Goal: Ask a question

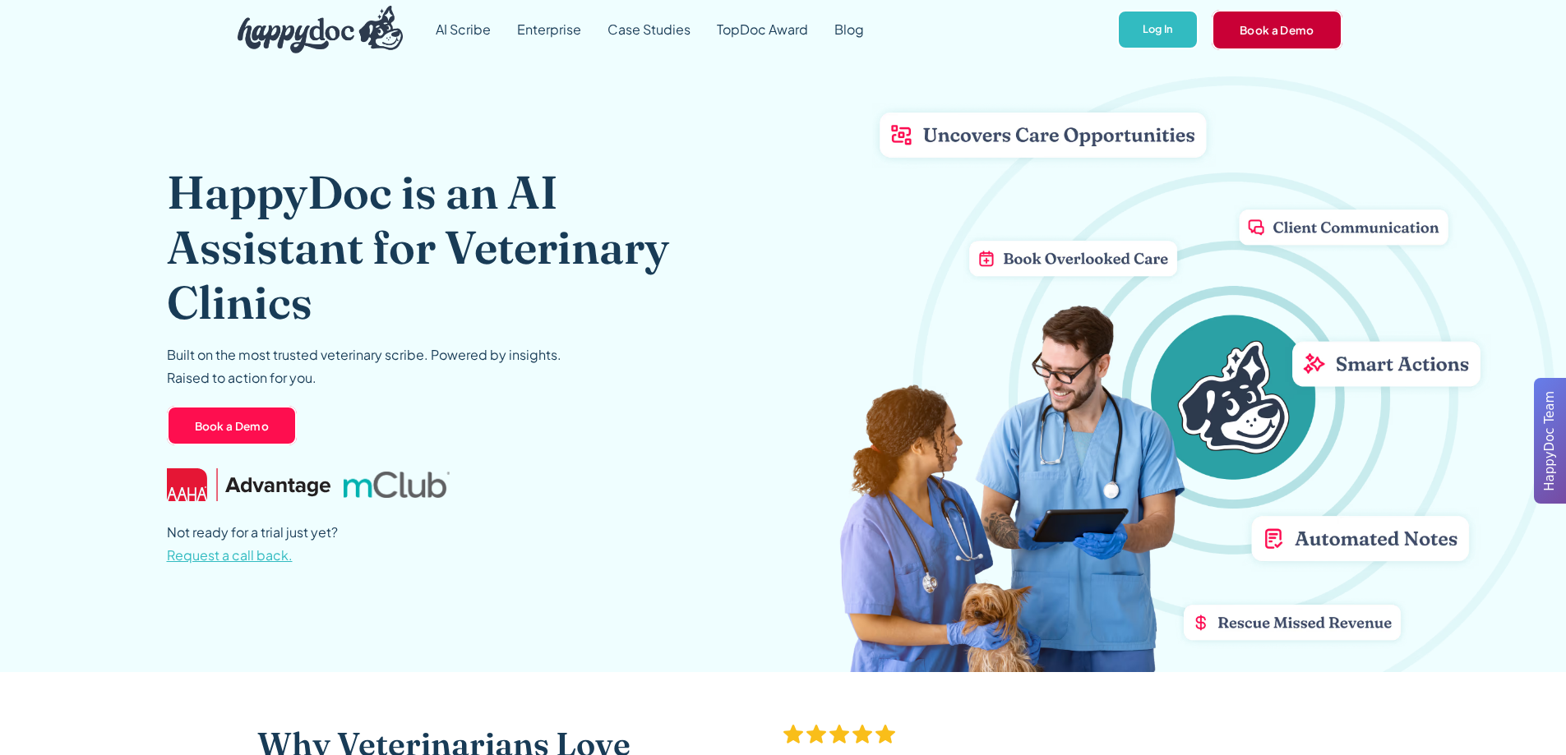
click at [1274, 32] on link "Book a Demo" at bounding box center [1277, 29] width 131 height 39
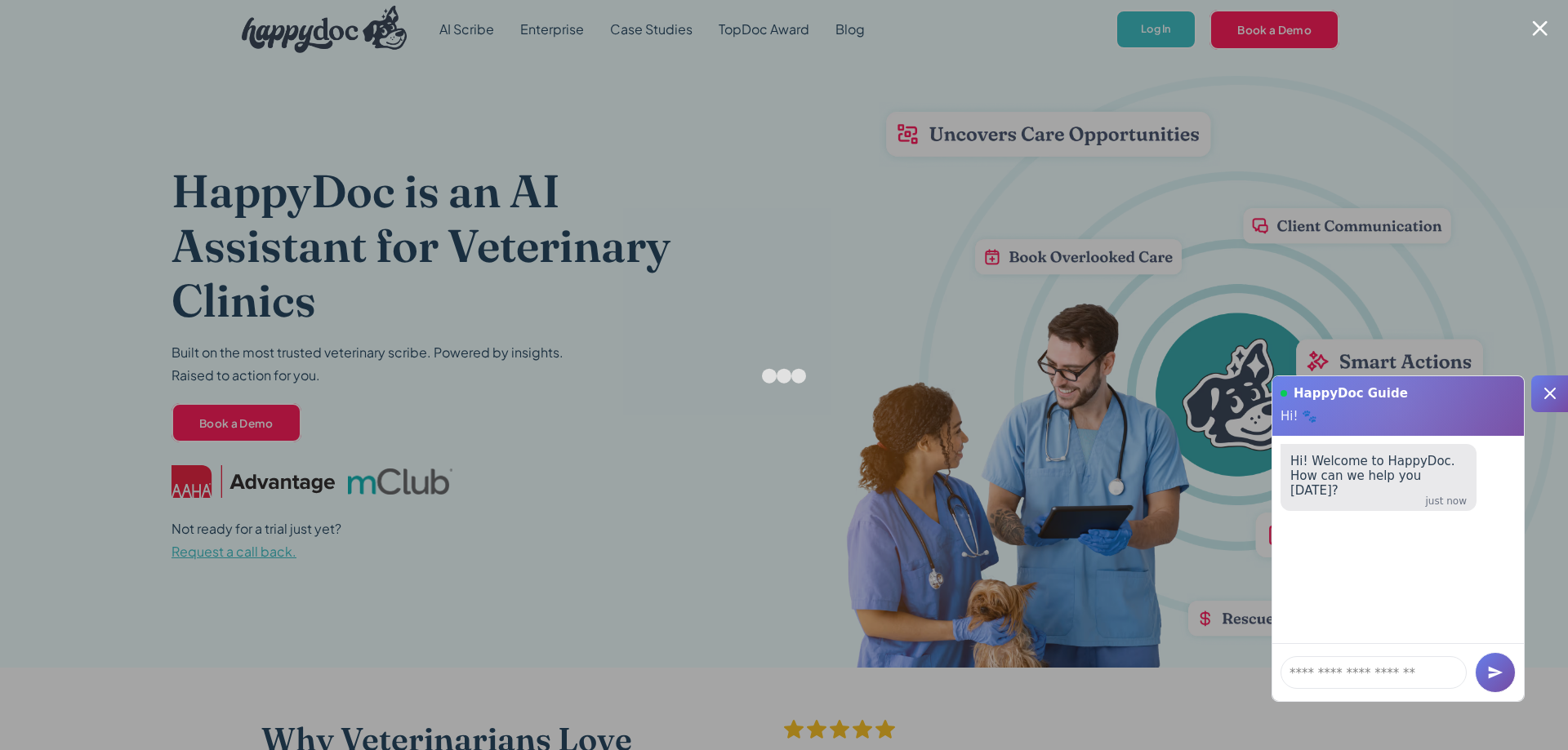
click at [1539, 26] on div at bounding box center [1540, 29] width 16 height 16
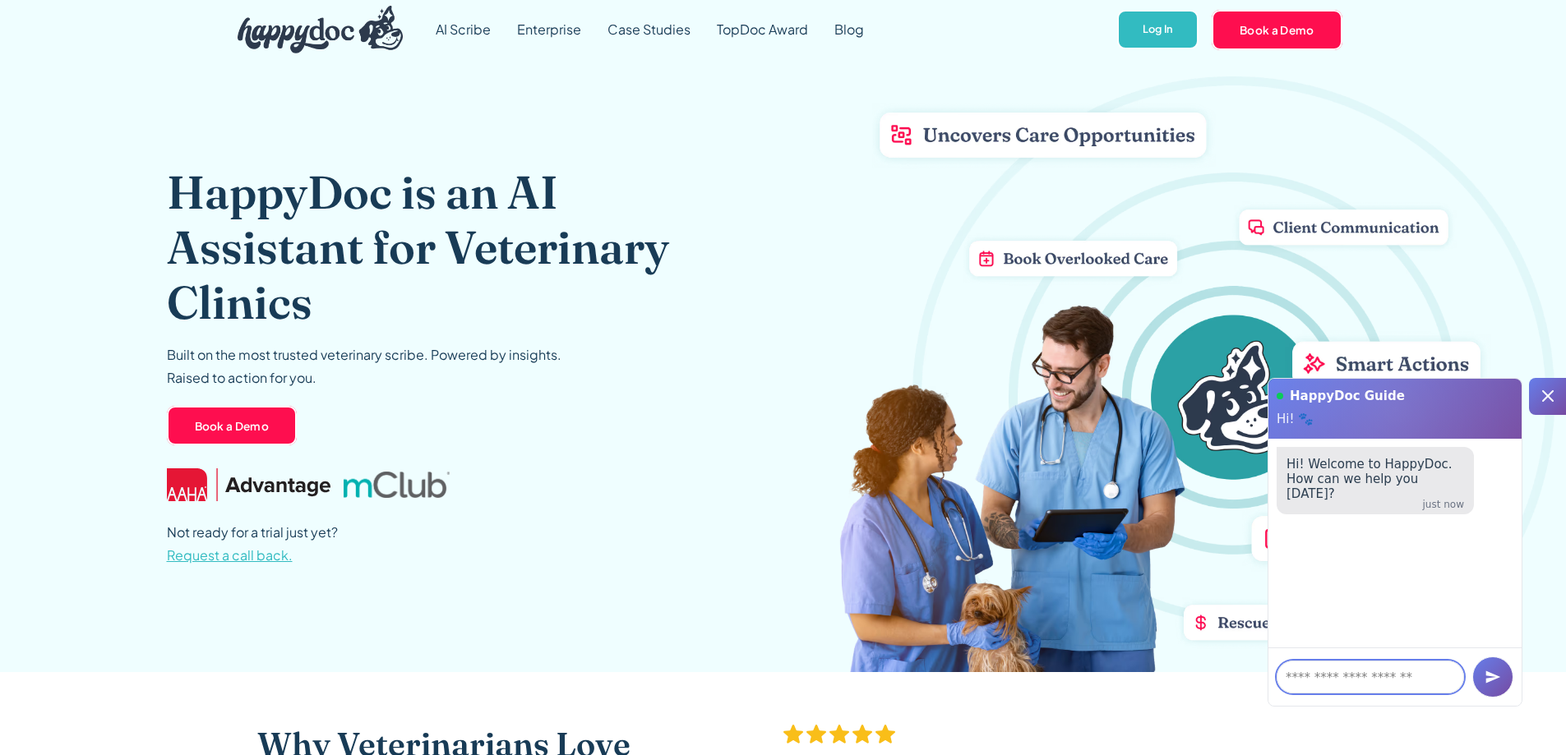
click at [1327, 680] on textarea at bounding box center [1370, 677] width 187 height 33
type textarea "*"
type textarea "*********"
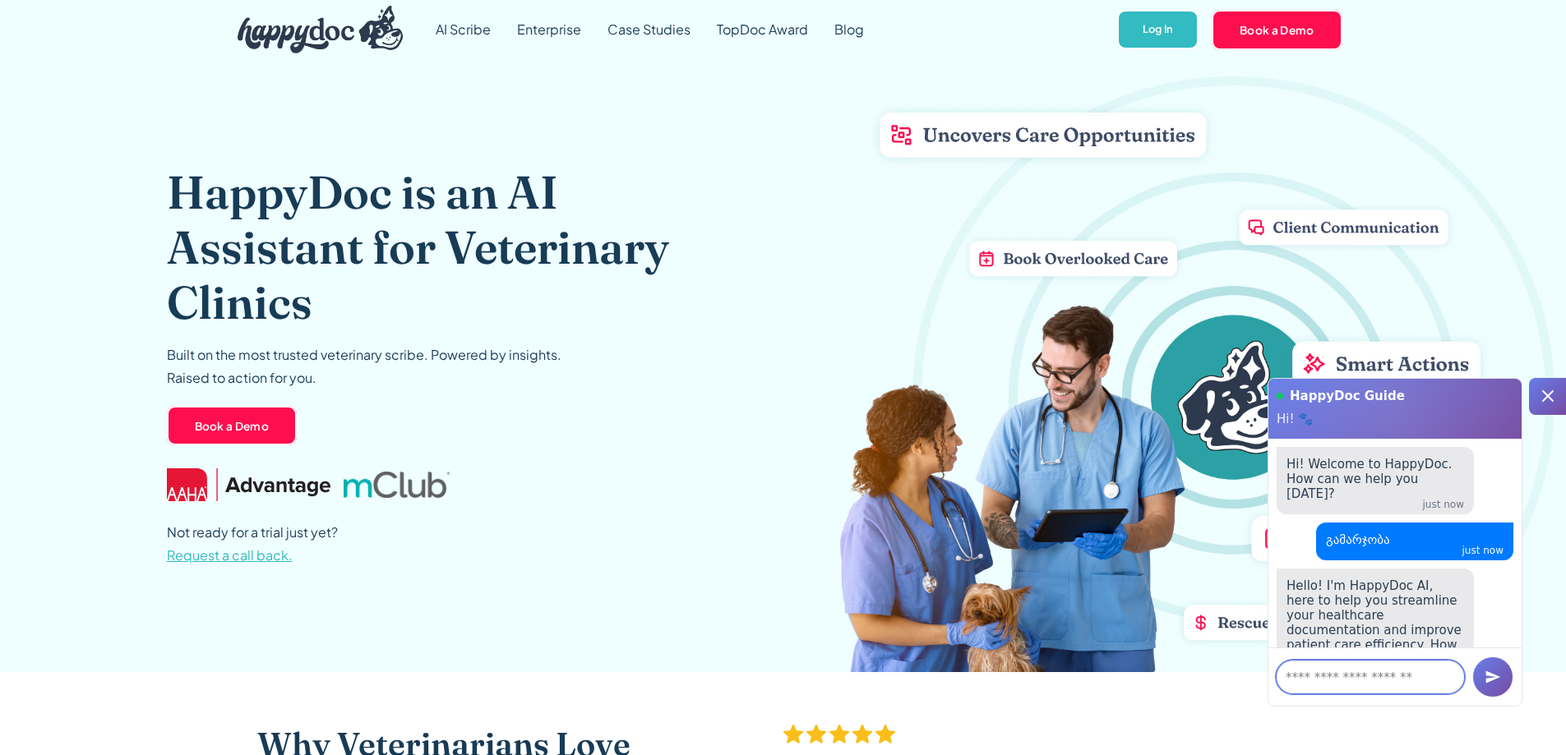
scroll to position [74, 0]
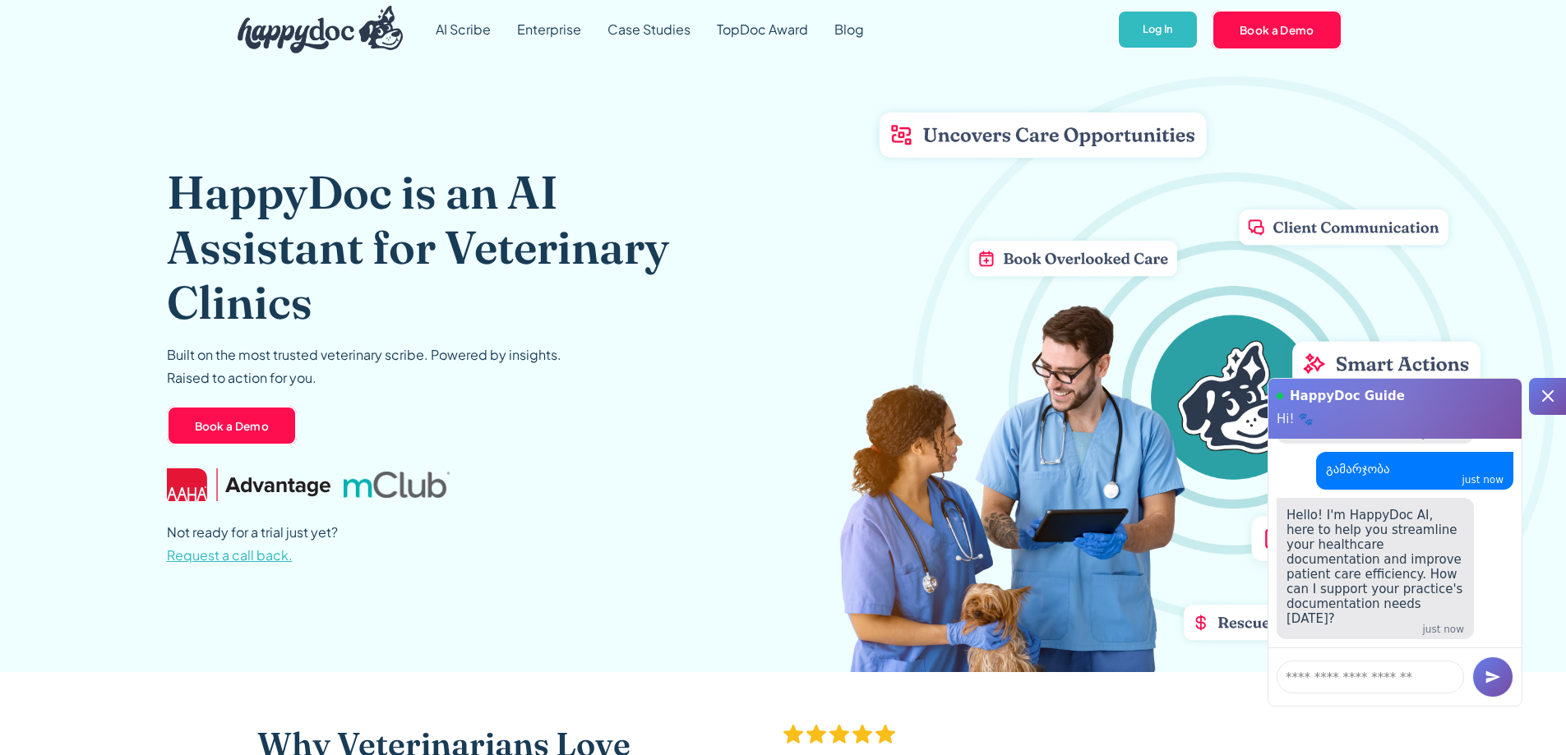
drag, startPoint x: 1287, startPoint y: 519, endPoint x: 1462, endPoint y: 613, distance: 199.0
click at [1462, 613] on div "Hello! I'm HappyDoc AI, here to help you streamline your healthcare documentati…" at bounding box center [1395, 568] width 237 height 141
click at [1500, 677] on icon "submit" at bounding box center [1493, 677] width 15 height 12
click at [1329, 679] on textarea at bounding box center [1370, 677] width 187 height 33
type textarea "*"
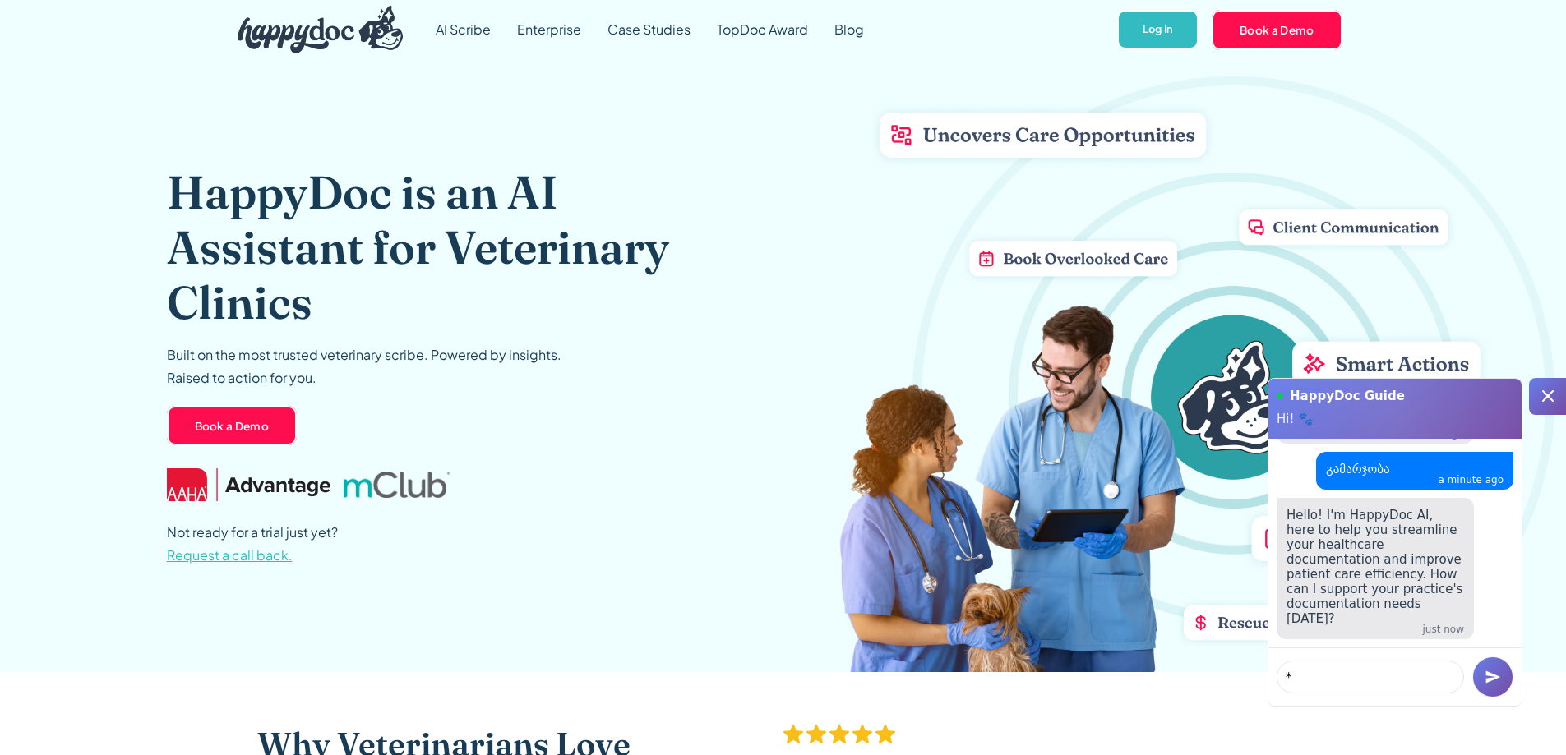
type textarea "**"
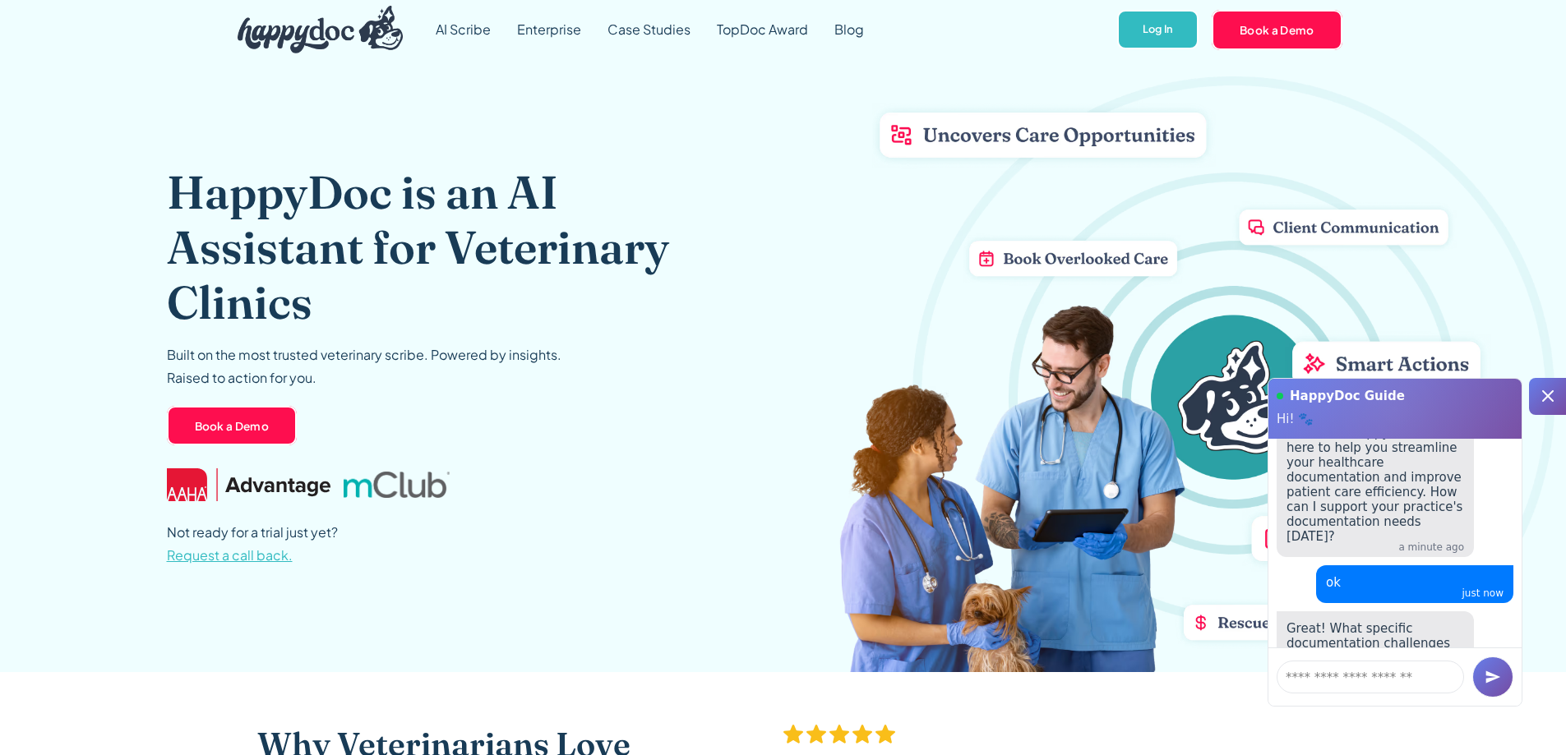
scroll to position [317, 0]
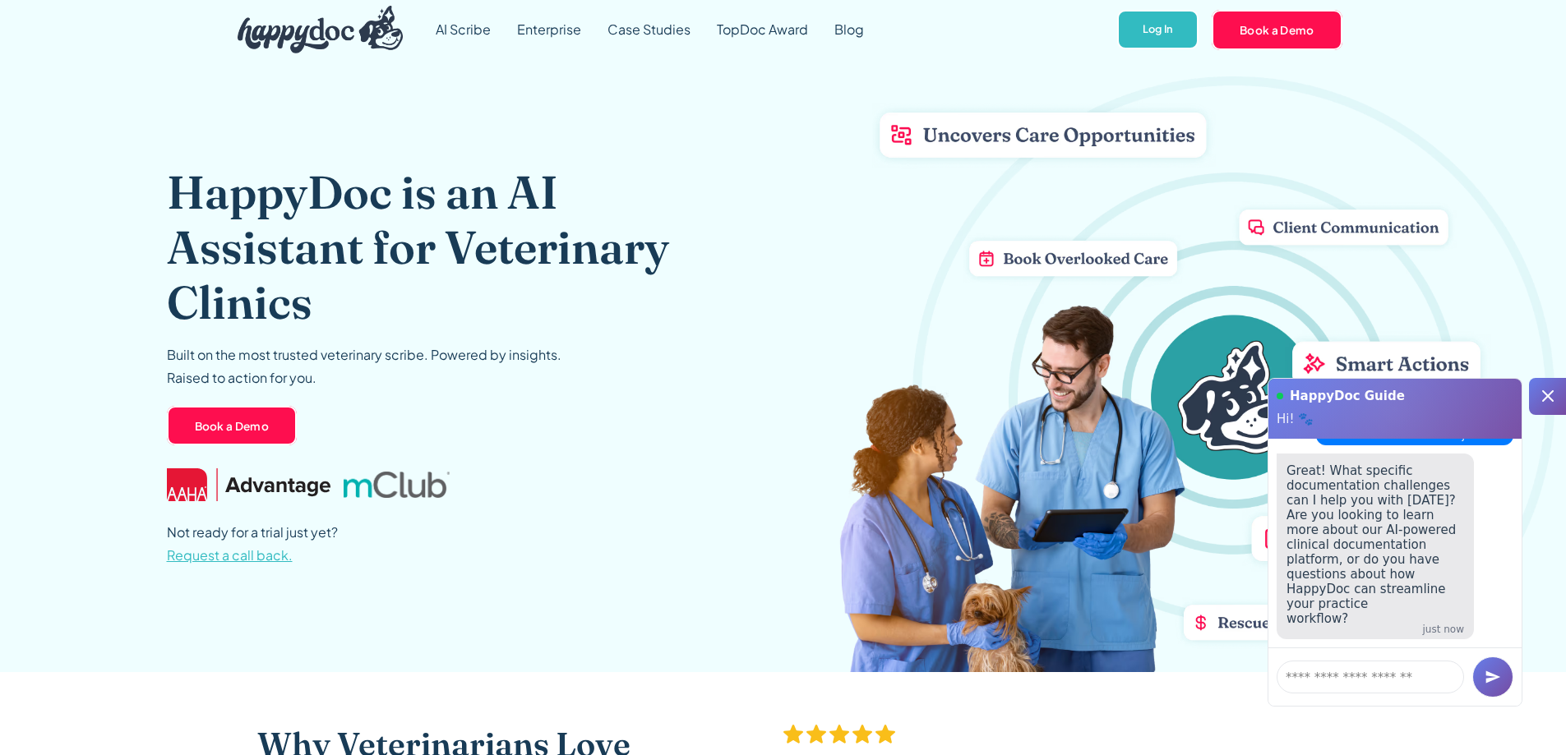
drag, startPoint x: 1300, startPoint y: 469, endPoint x: 1434, endPoint y: 619, distance: 200.8
click at [1440, 619] on div "Great! What specific documentation challenges can I help you with [DATE]? Are y…" at bounding box center [1375, 547] width 197 height 186
paste textarea "**********"
type textarea "**********"
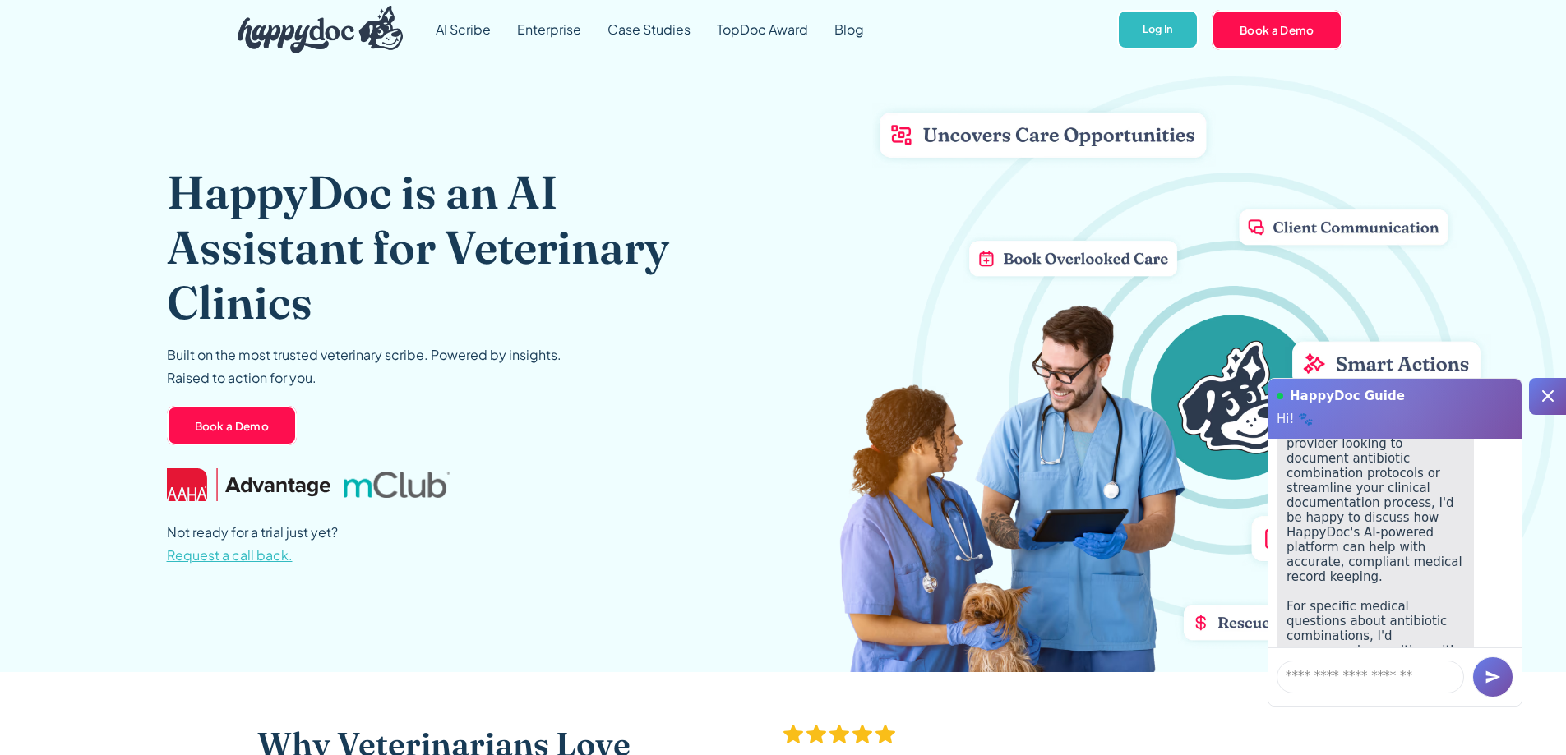
scroll to position [873, 0]
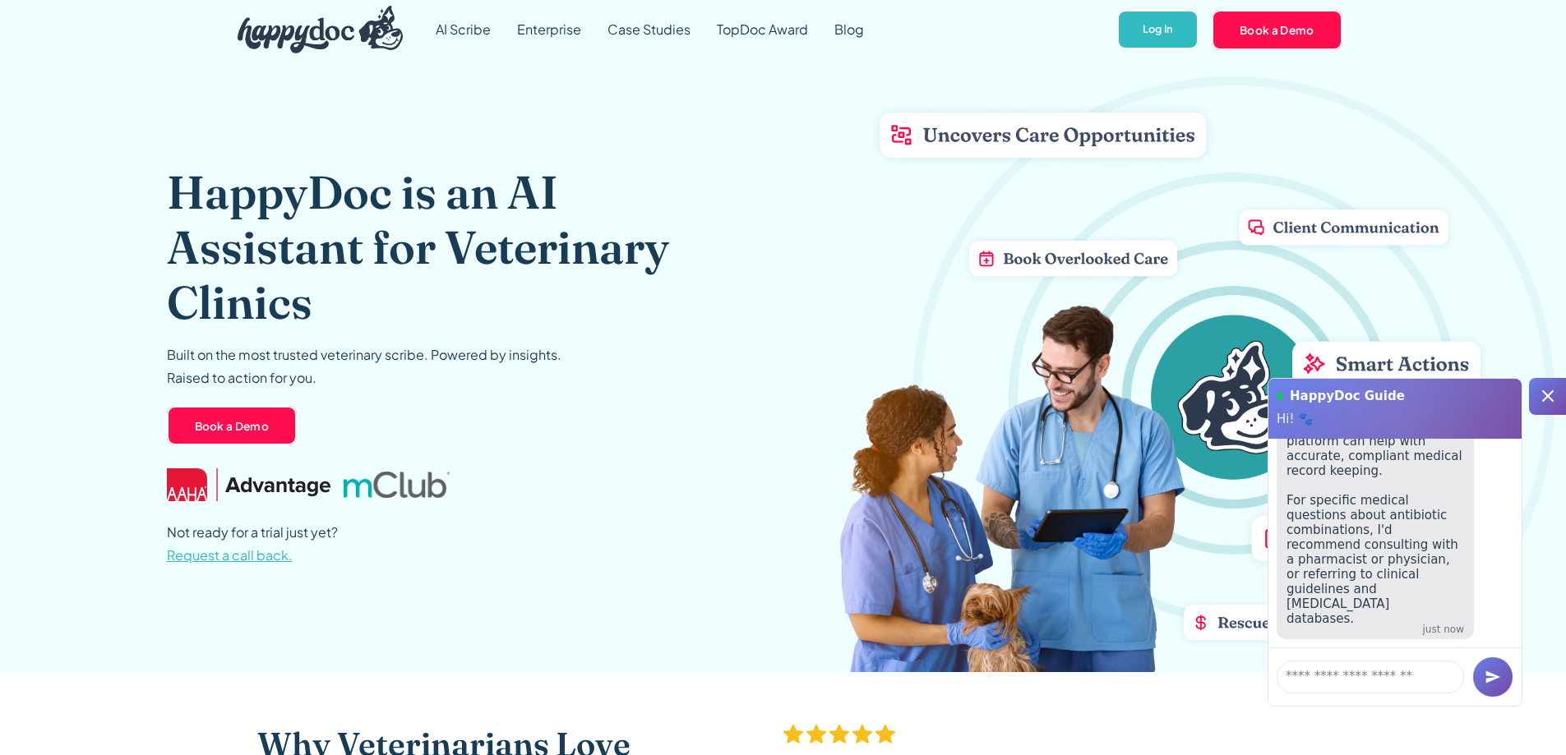
drag, startPoint x: 1293, startPoint y: 503, endPoint x: 1390, endPoint y: 616, distance: 149.3
click at [1452, 658] on div "HappyDoc Guide Hi! 🐾 Hi! Welcome to HappyDoc. How can we help you [DATE]? 6 min…" at bounding box center [1394, 542] width 253 height 327
drag, startPoint x: 1346, startPoint y: 551, endPoint x: 1038, endPoint y: 326, distance: 381.3
click at [1038, 326] on div "HappyDoc is an AI Assistant for Veterinary Clinics Built on the most trusted ve…" at bounding box center [783, 365] width 1233 height 613
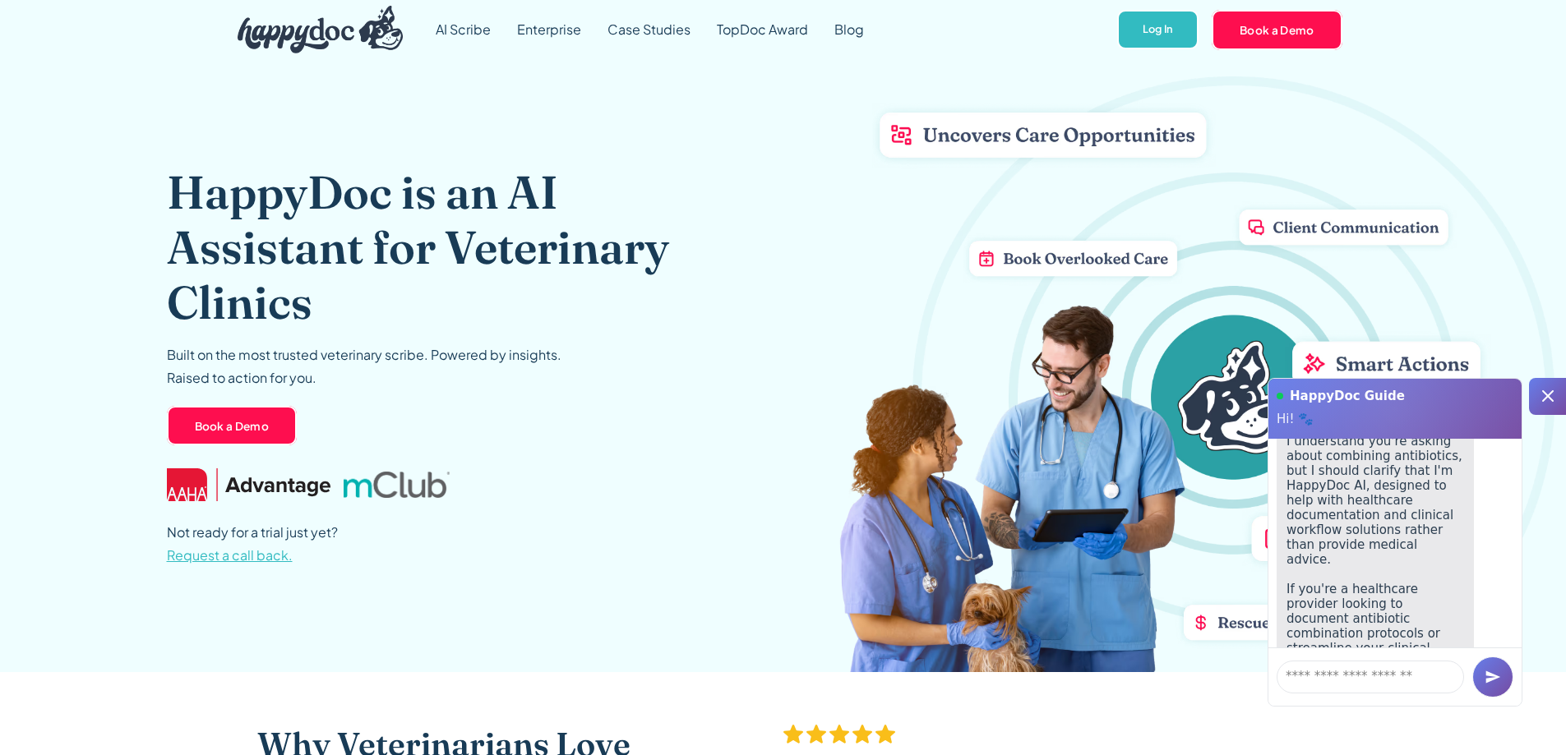
scroll to position [626, 0]
drag, startPoint x: 1494, startPoint y: 515, endPoint x: 1488, endPoint y: 525, distance: 12.5
click at [1494, 516] on div "I understand you're asking about combining antibiotics, but I should clarify th…" at bounding box center [1395, 634] width 237 height 482
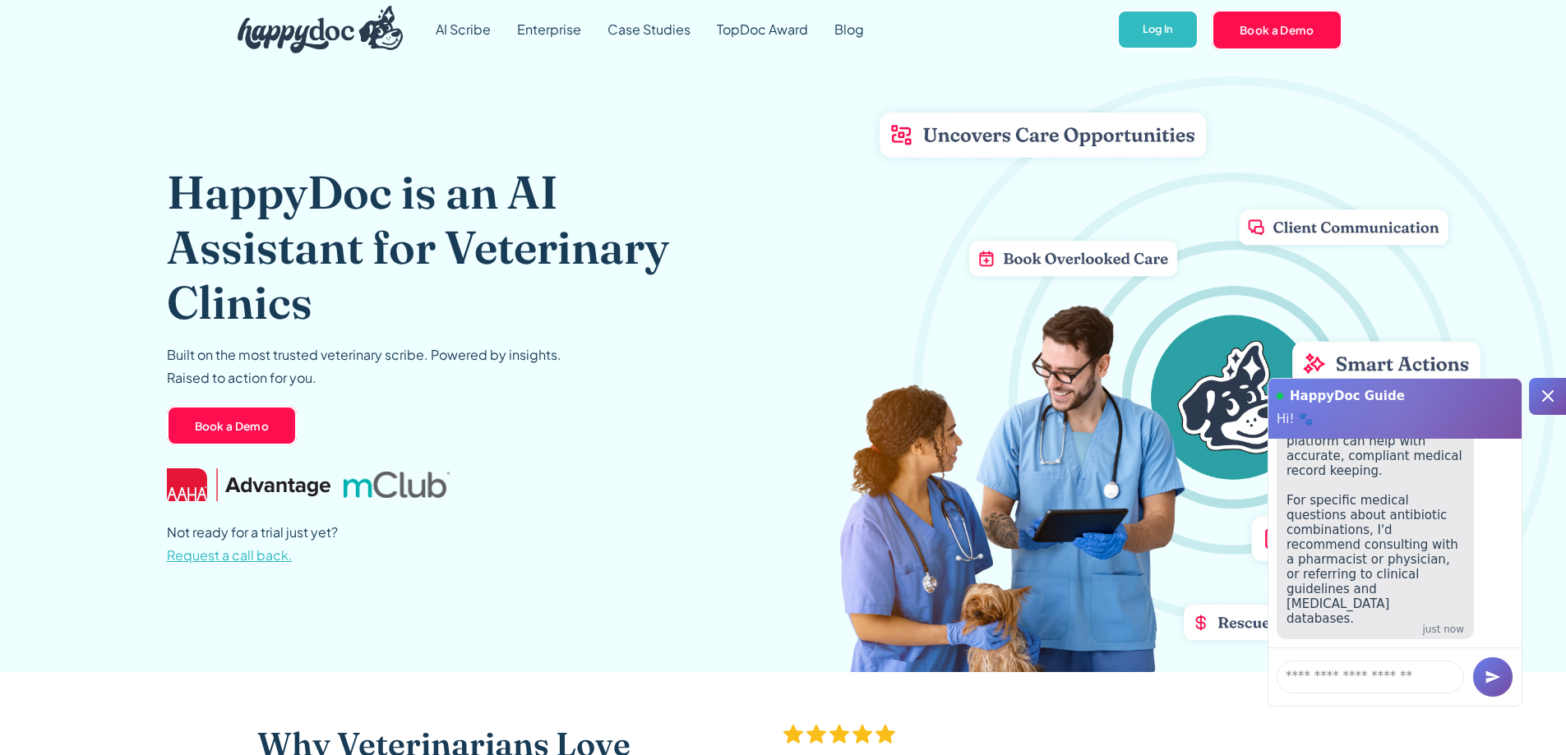
drag, startPoint x: 1285, startPoint y: 586, endPoint x: 1359, endPoint y: 598, distance: 74.9
click at [1458, 615] on div "I understand you're asking about combining antibiotics, but I should clarify th…" at bounding box center [1375, 399] width 197 height 482
